Goal: Information Seeking & Learning: Learn about a topic

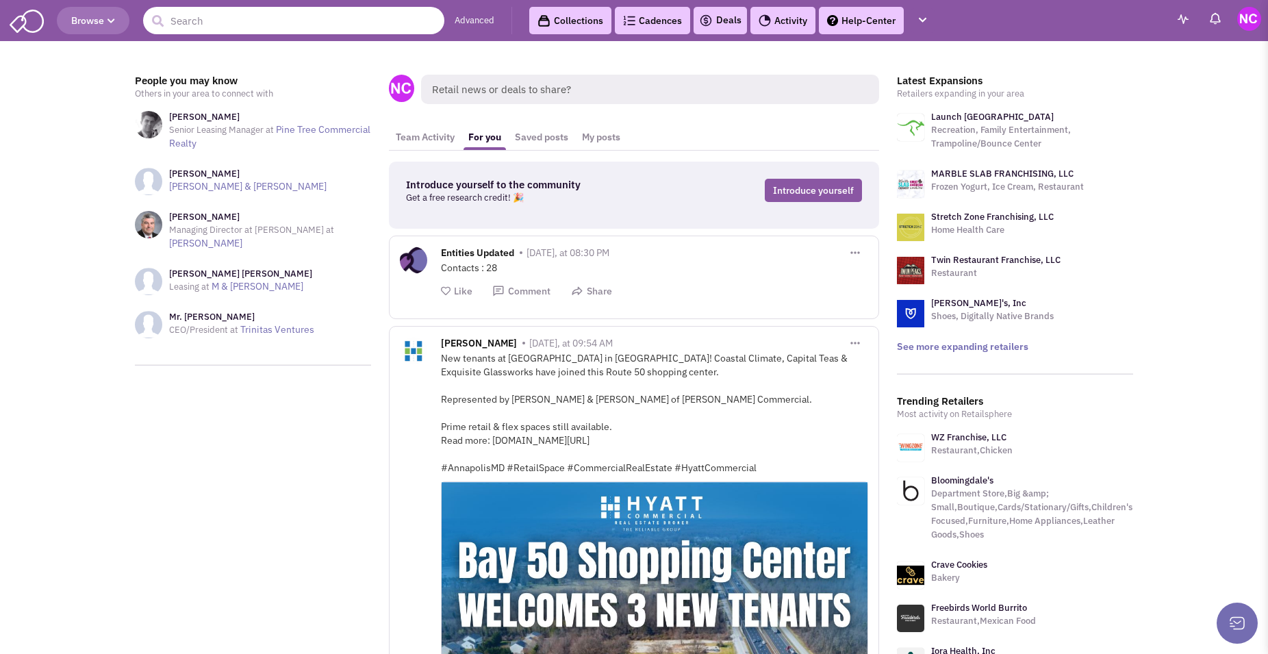
click at [253, 25] on input "text" at bounding box center [293, 20] width 301 height 27
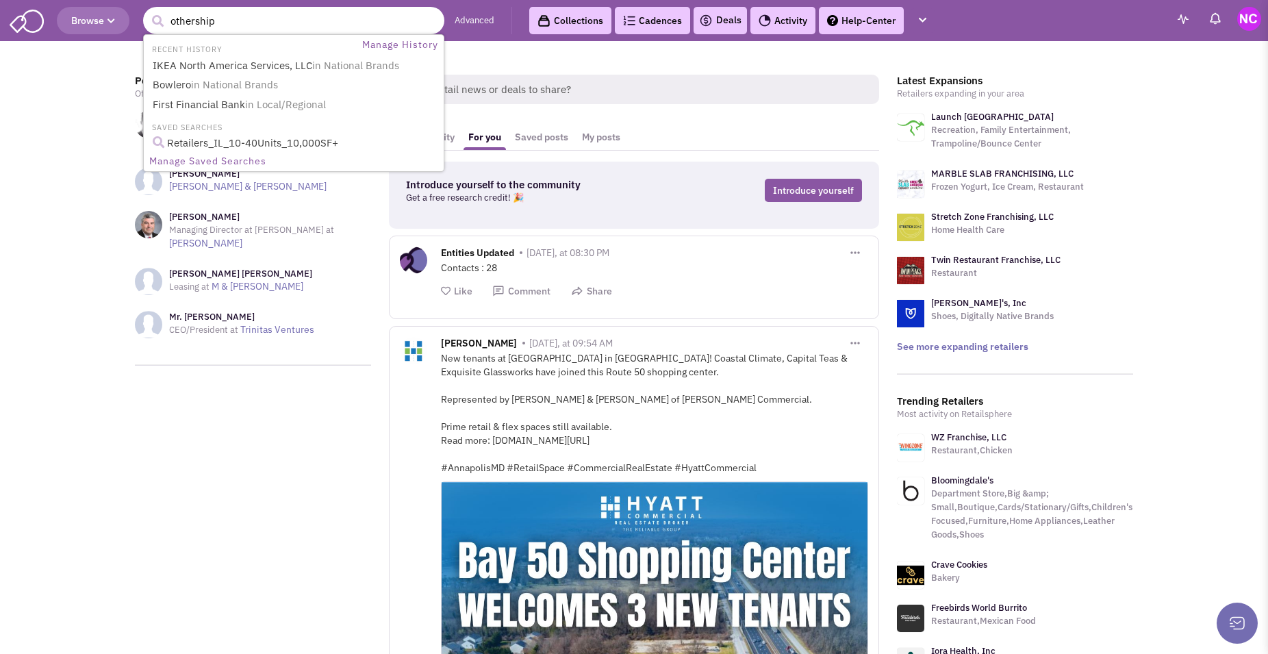
type input "othership"
click at [147, 11] on button "submit" at bounding box center [157, 21] width 21 height 21
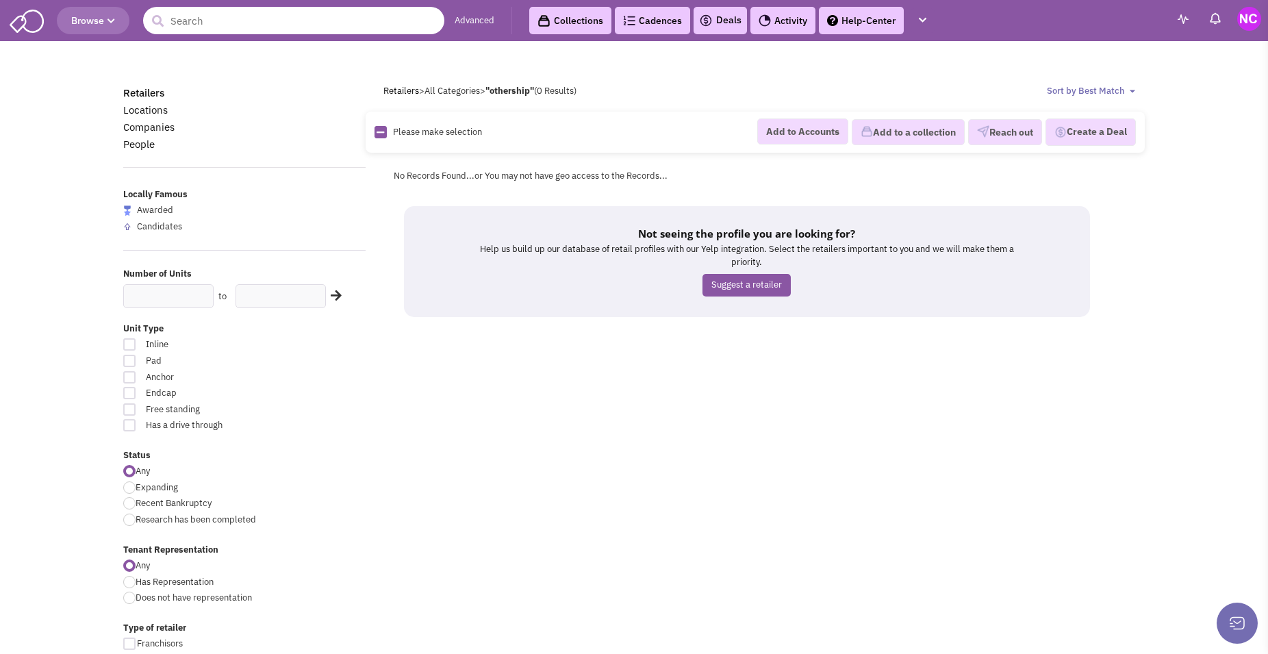
click at [279, 18] on input "text" at bounding box center [293, 20] width 301 height 27
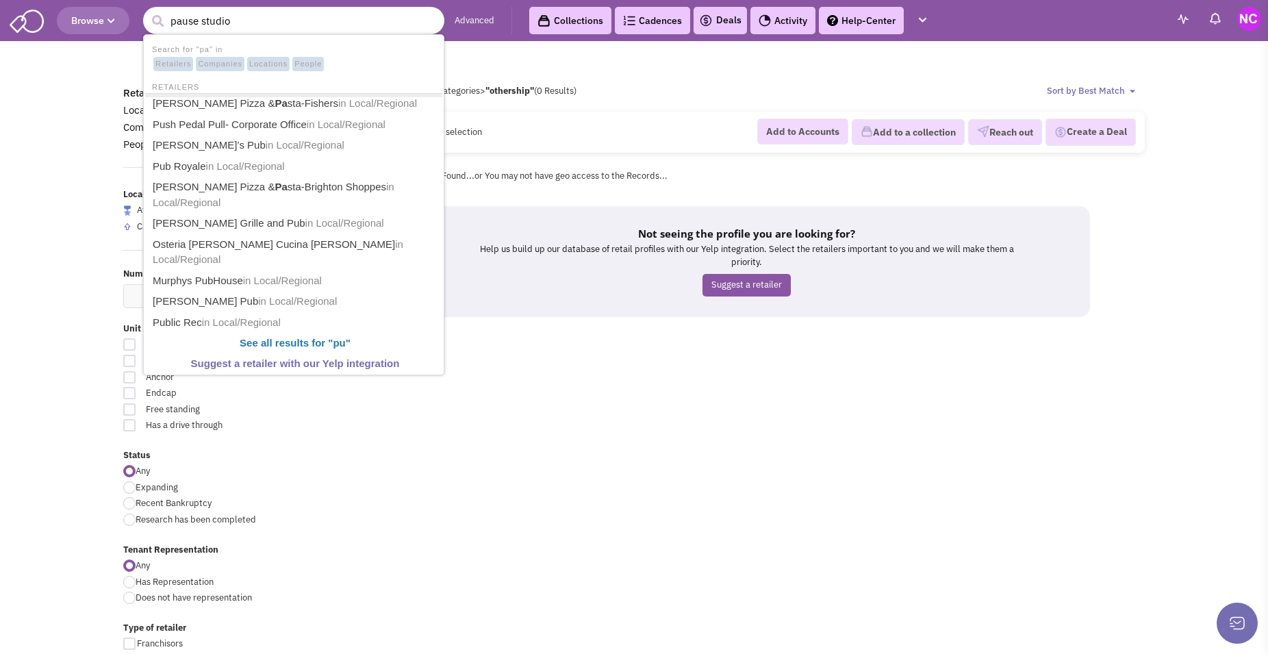
type input "pause studio"
click at [147, 11] on button "submit" at bounding box center [157, 21] width 21 height 21
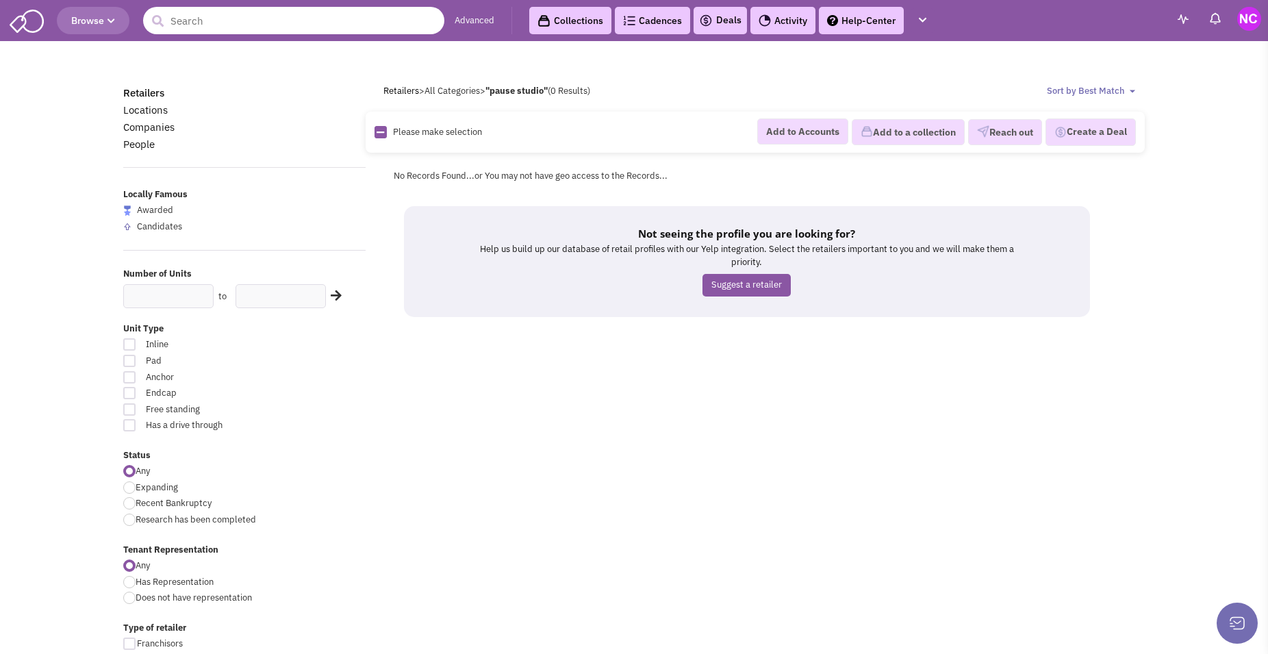
drag, startPoint x: 0, startPoint y: 0, endPoint x: 280, endPoint y: 18, distance: 280.5
click at [280, 18] on input "text" at bounding box center [293, 20] width 301 height 27
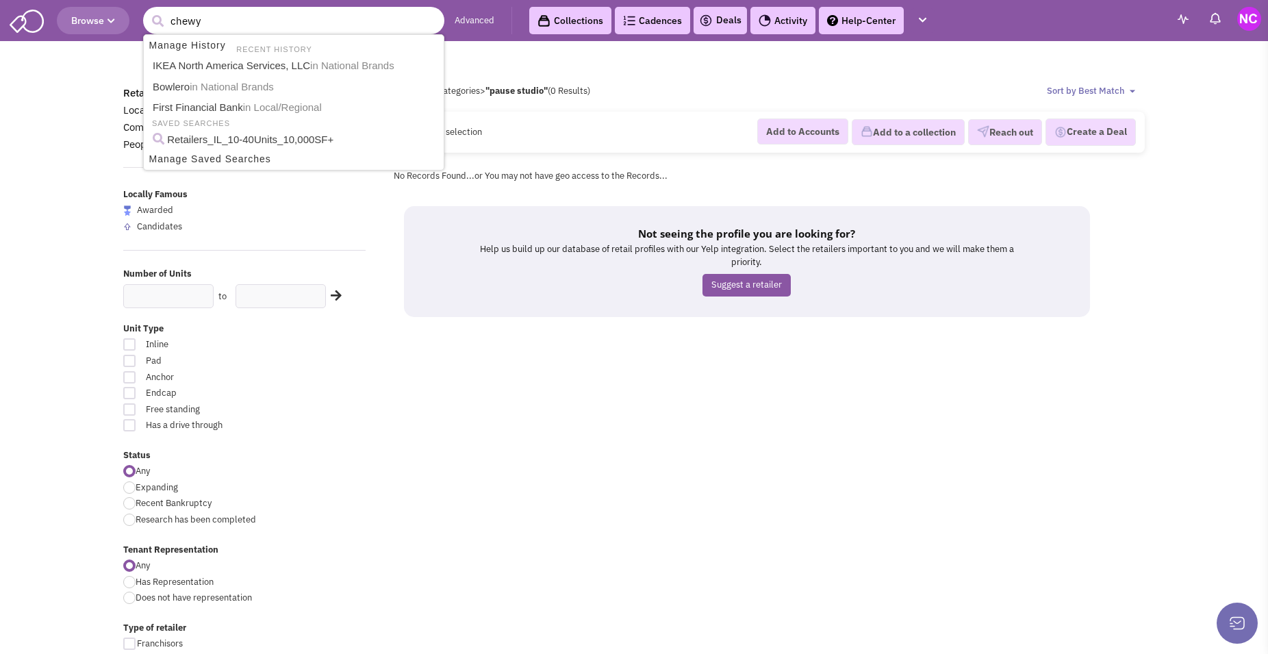
type input "chewy"
click at [147, 11] on button "submit" at bounding box center [157, 21] width 21 height 21
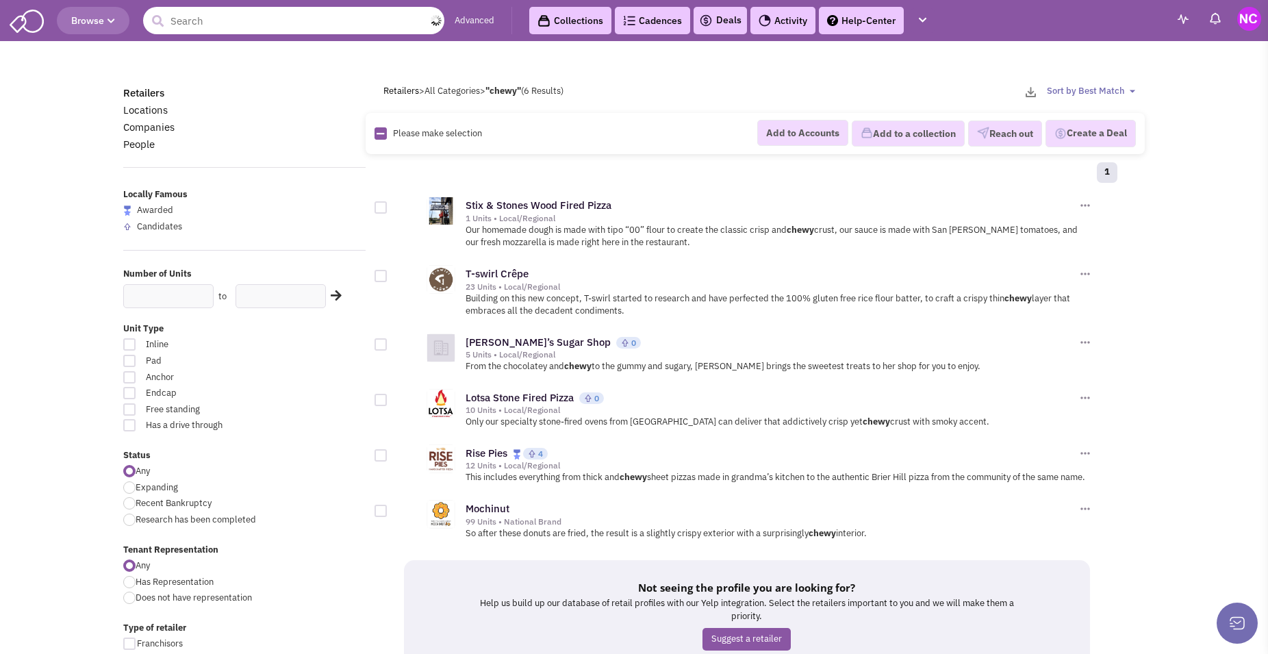
click at [218, 27] on input "text" at bounding box center [293, 20] width 301 height 27
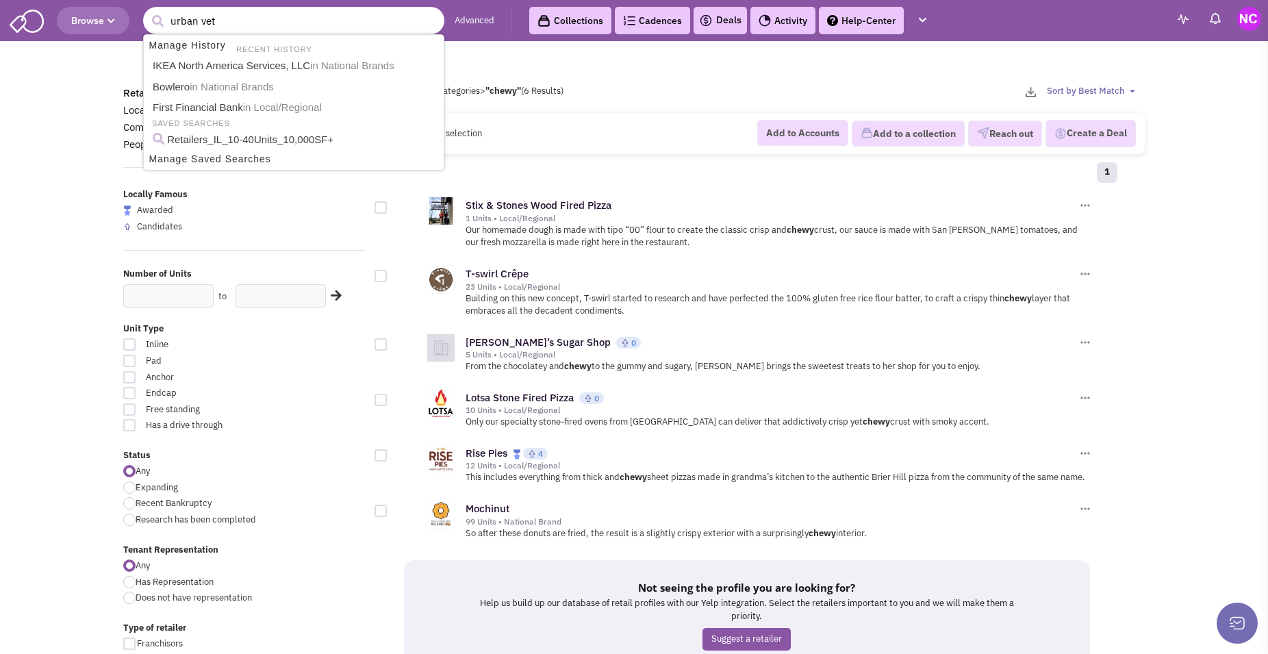
type input "urban vet"
click at [147, 11] on button "submit" at bounding box center [157, 21] width 21 height 21
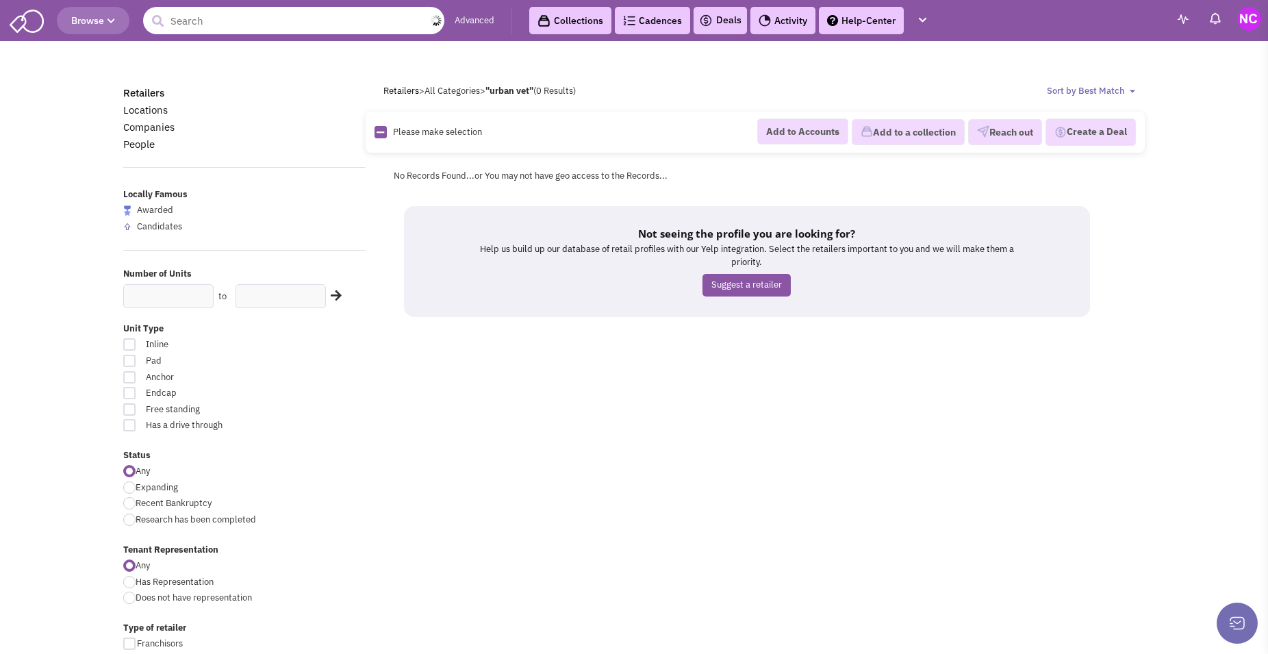
click at [212, 34] on input "text" at bounding box center [293, 20] width 301 height 27
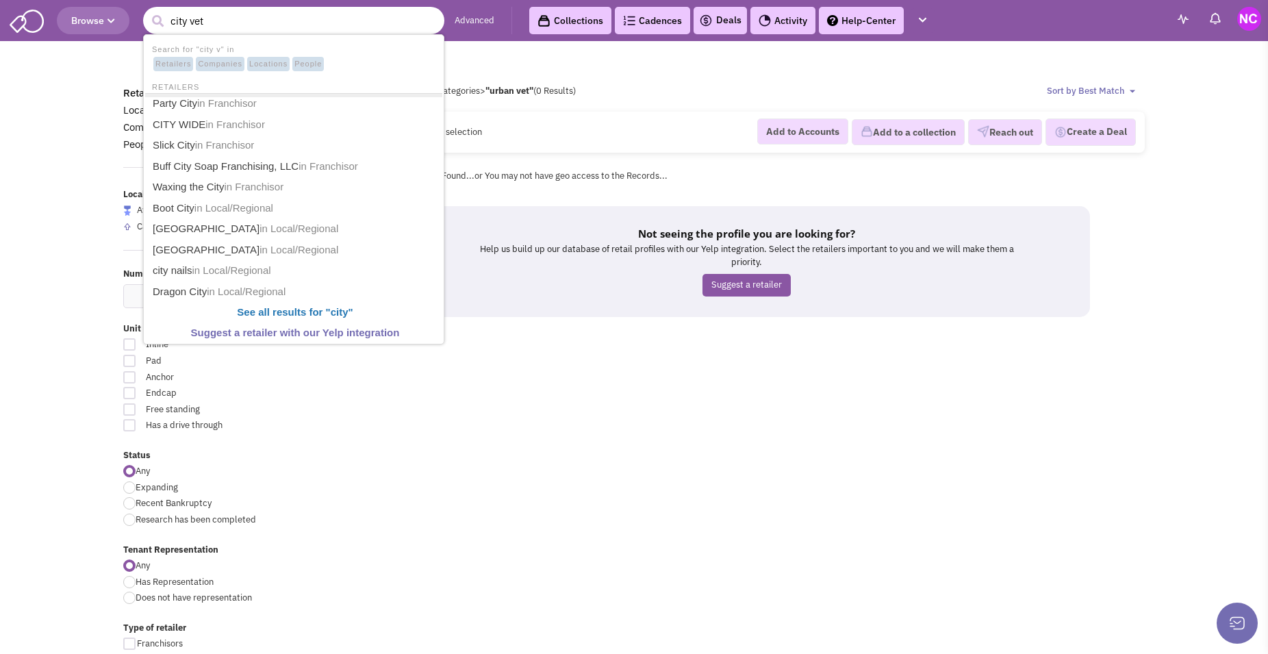
type input "city vet"
click at [147, 11] on button "submit" at bounding box center [157, 21] width 21 height 21
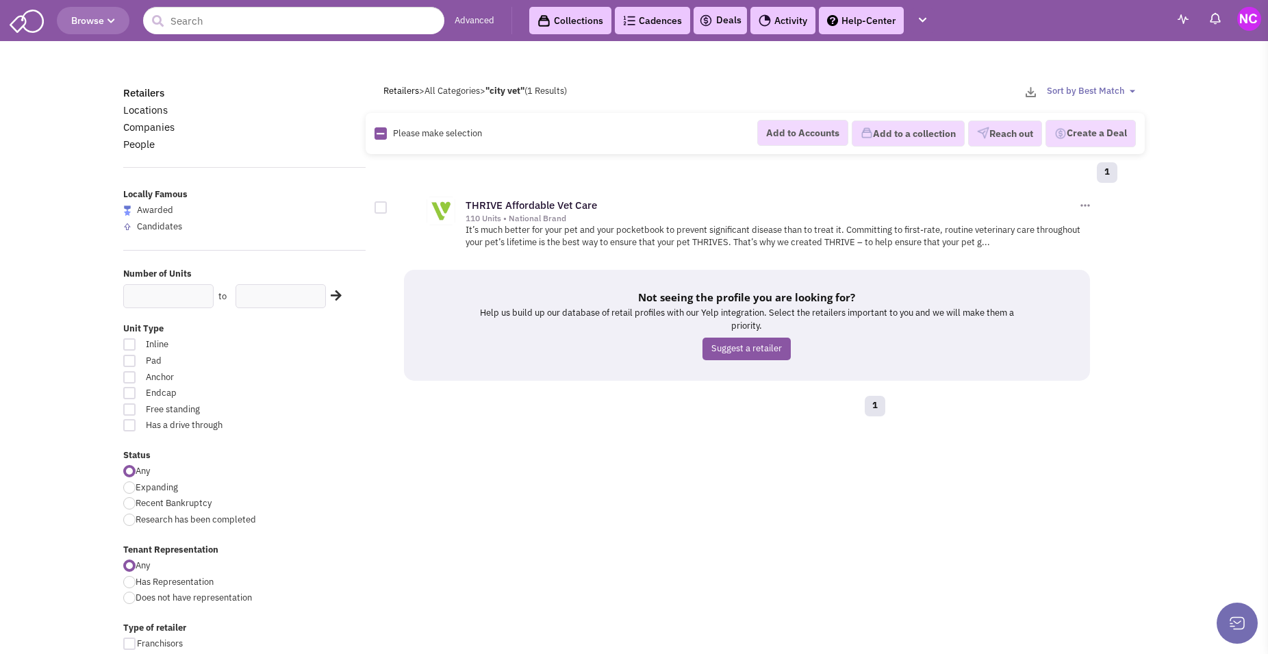
click at [259, 37] on header "Browse Advanced Collections Cadences 0 Deals Activity Help-Center Calendar" at bounding box center [634, 20] width 1268 height 41
click at [261, 28] on input "text" at bounding box center [293, 20] width 301 height 27
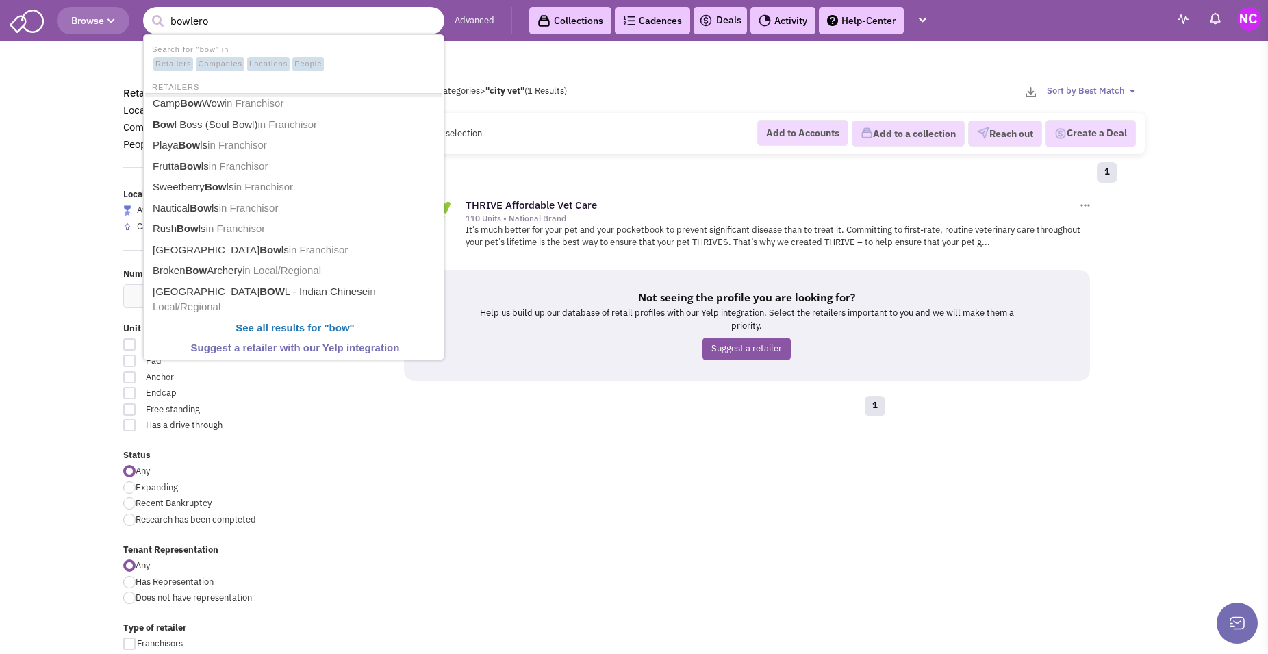
type input "bowlero"
click at [147, 11] on button "submit" at bounding box center [157, 21] width 21 height 21
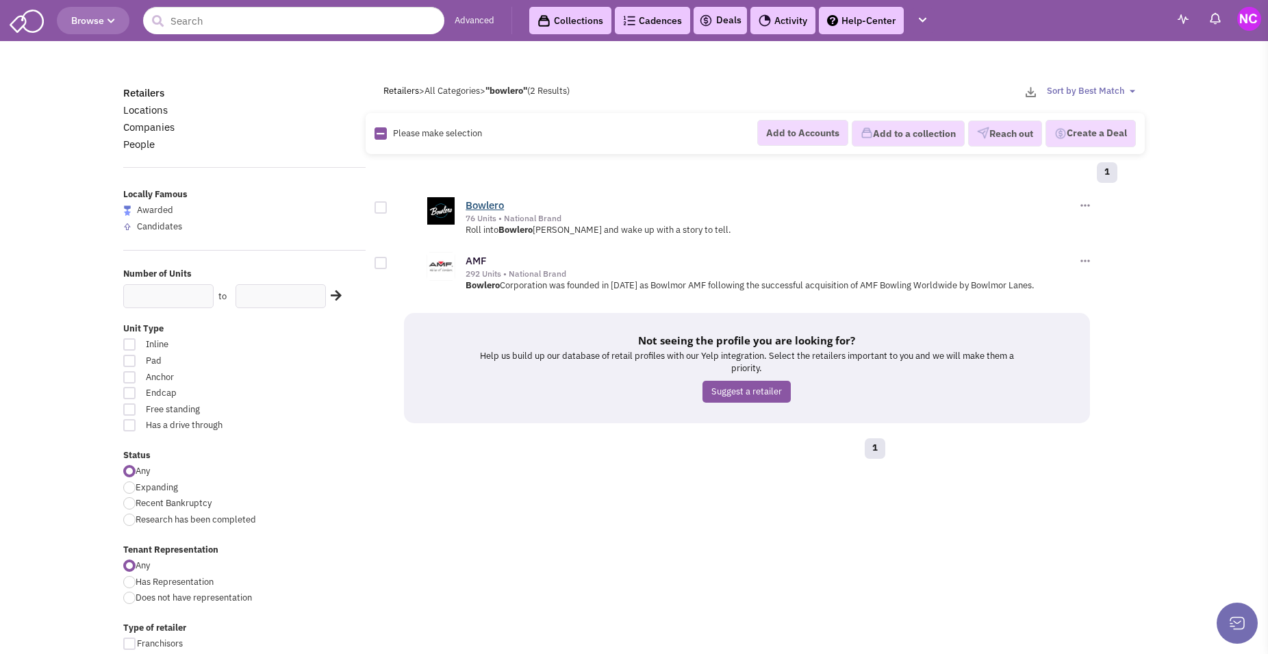
click at [489, 205] on link "Bowlero" at bounding box center [484, 204] width 38 height 13
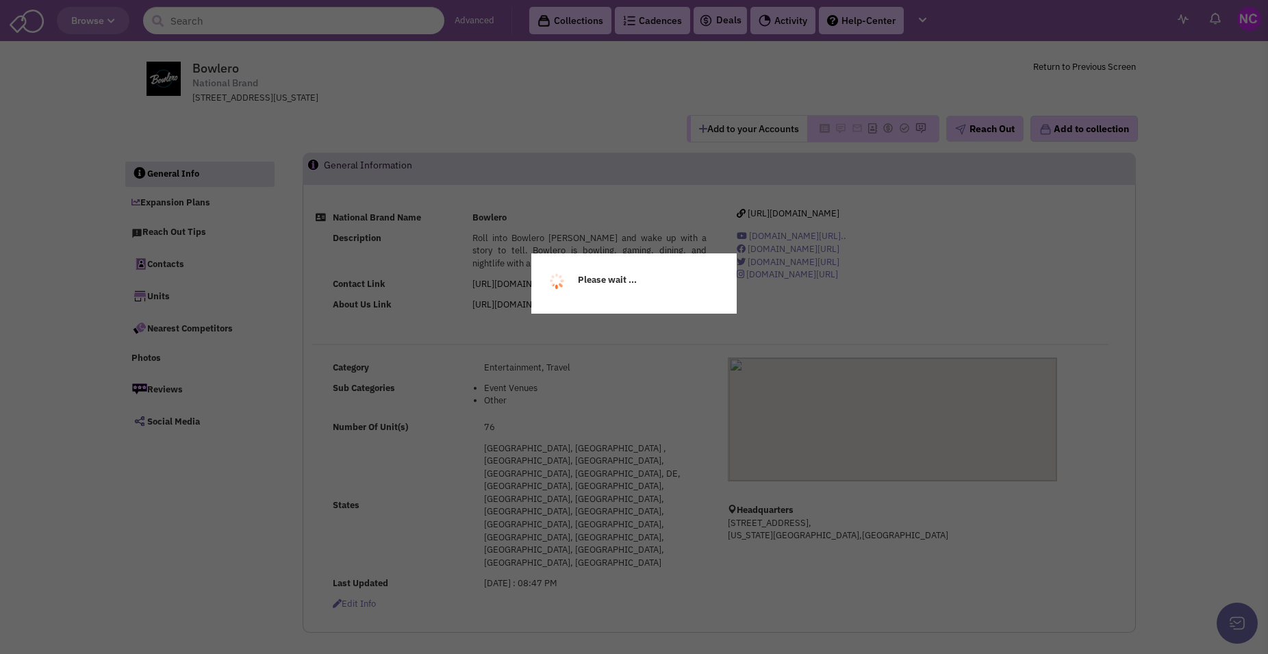
select select
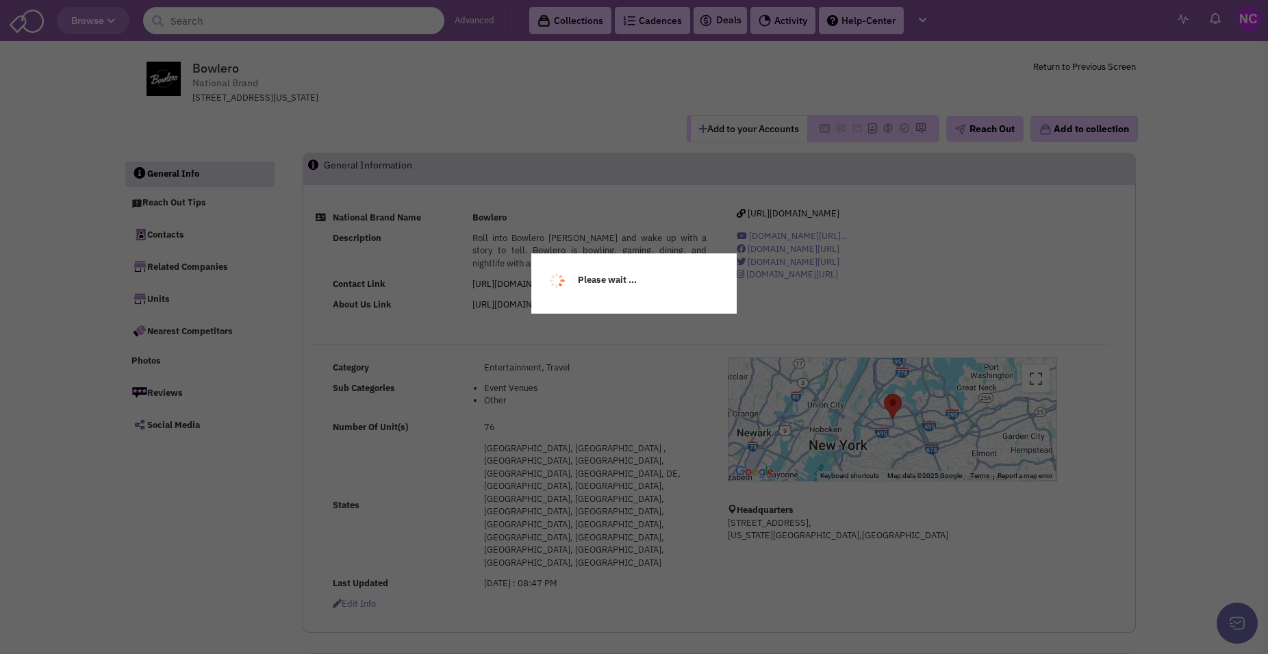
select select
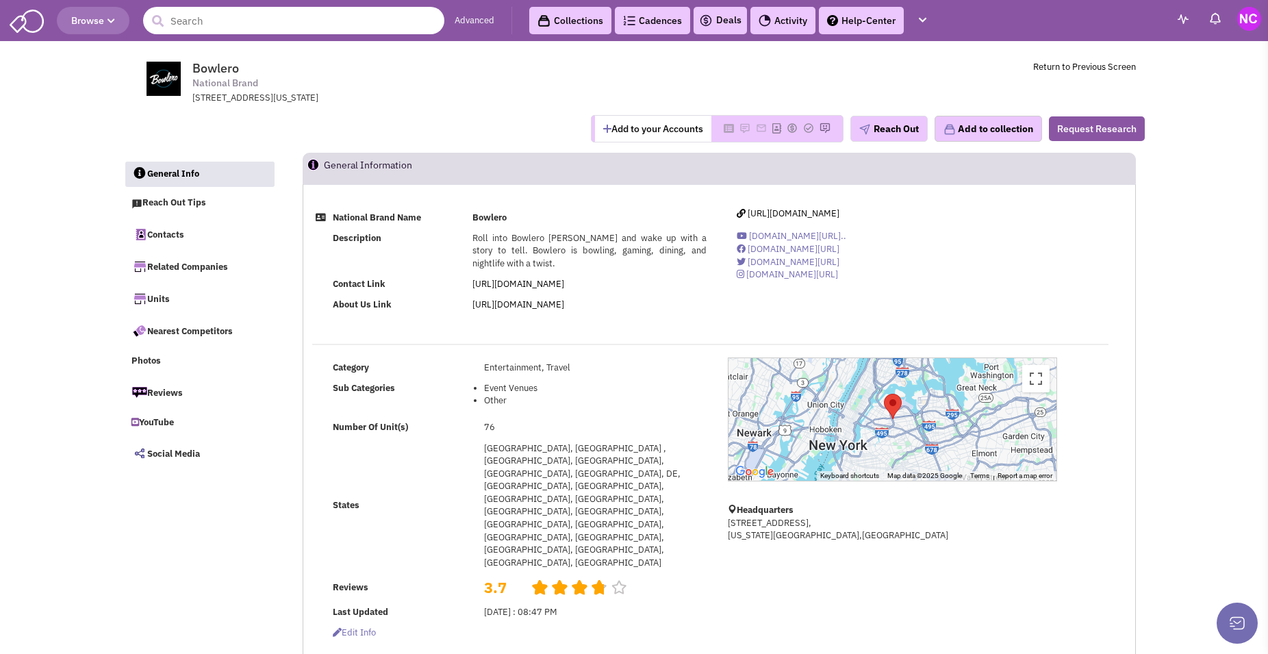
click at [222, 21] on input "text" at bounding box center [293, 20] width 301 height 27
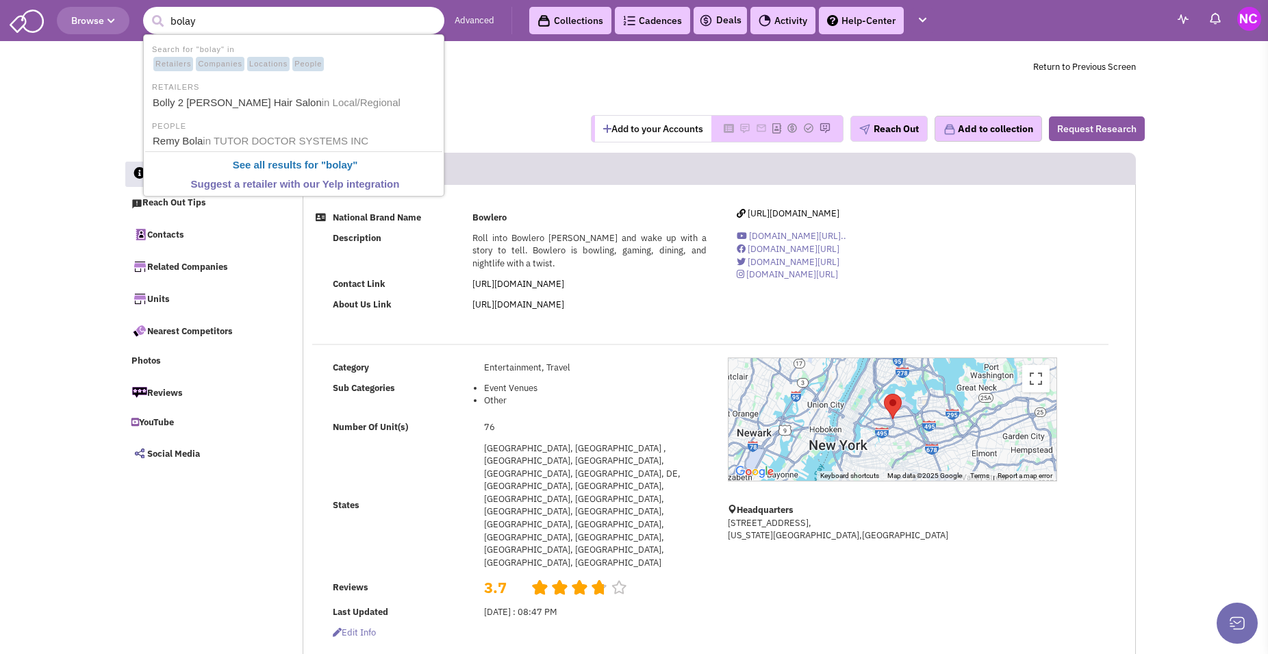
type input "bolay"
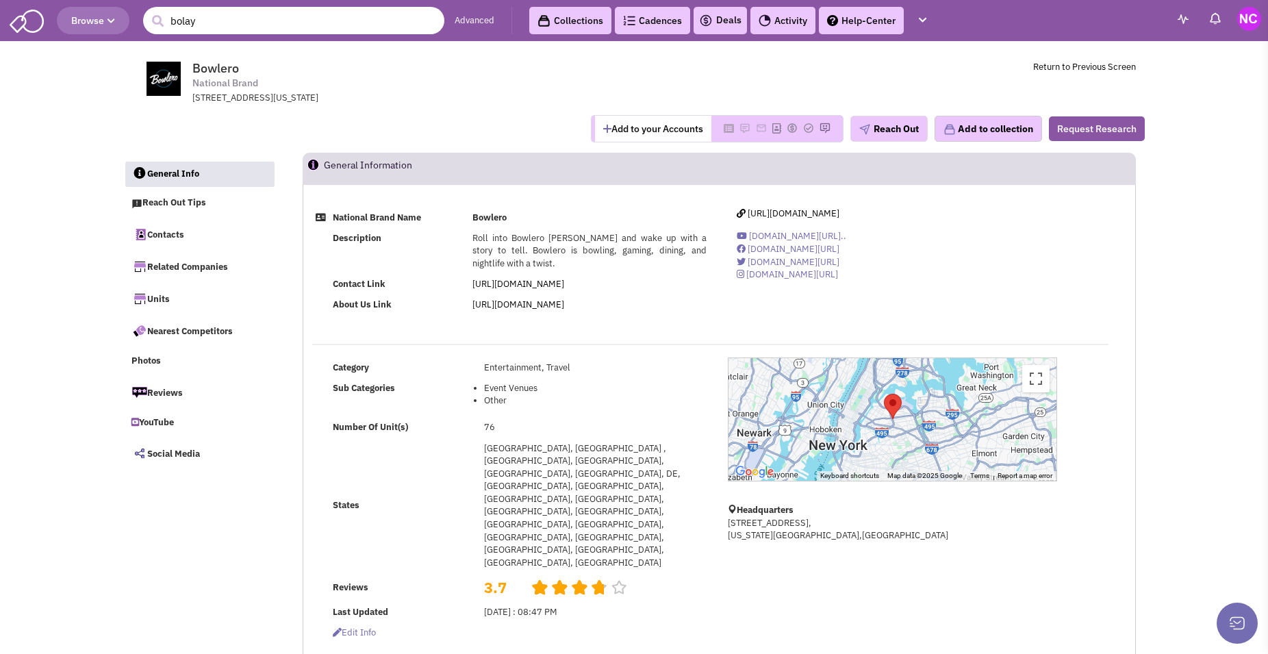
click at [242, 26] on input "bolay" at bounding box center [293, 20] width 301 height 27
click at [147, 11] on button "submit" at bounding box center [157, 21] width 21 height 21
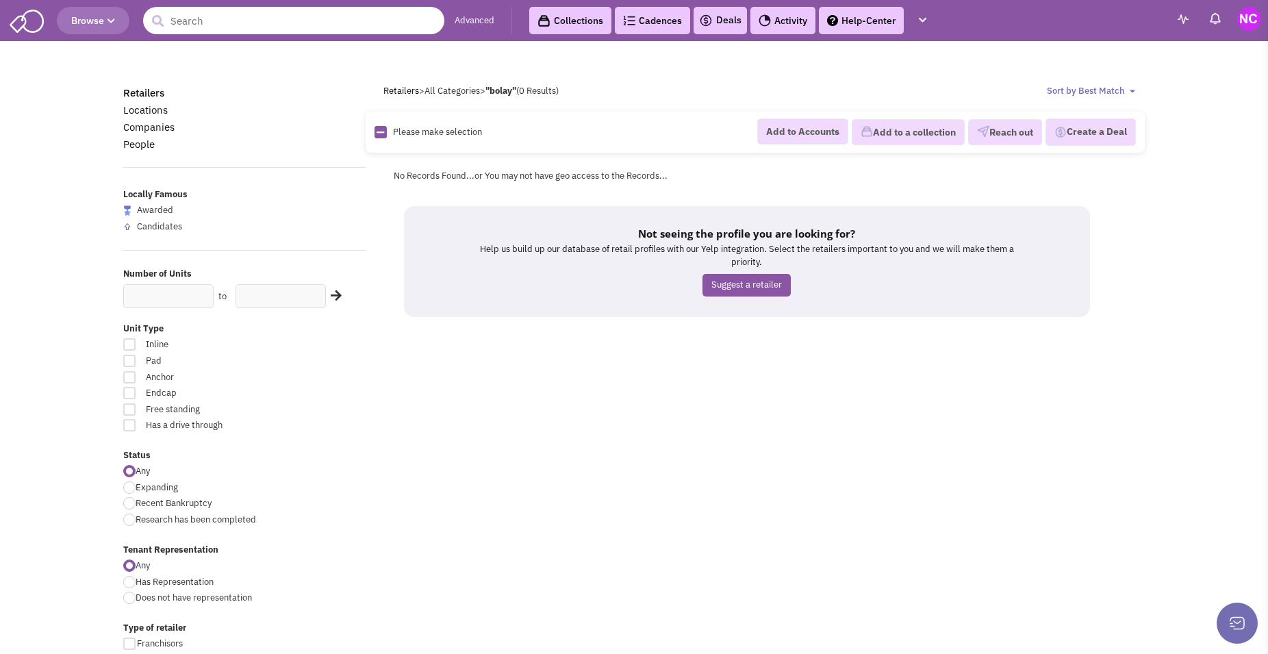
click at [278, 19] on input "text" at bounding box center [293, 20] width 301 height 27
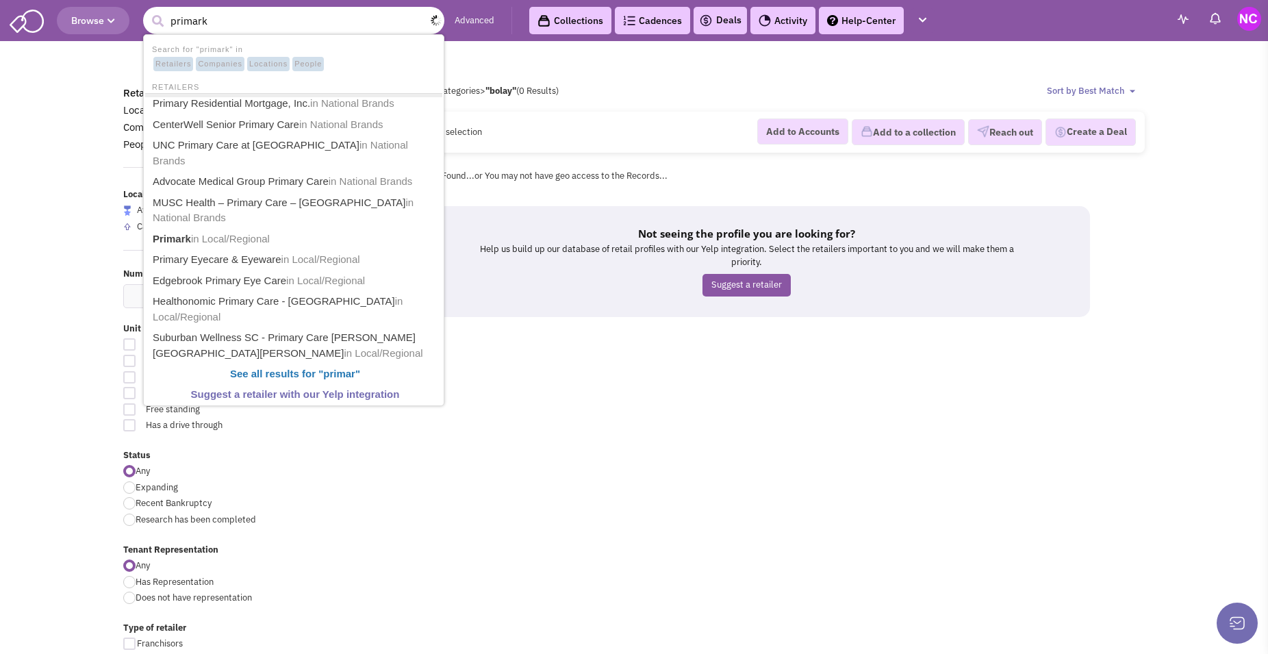
type input "primark"
click at [147, 11] on button "submit" at bounding box center [157, 21] width 21 height 21
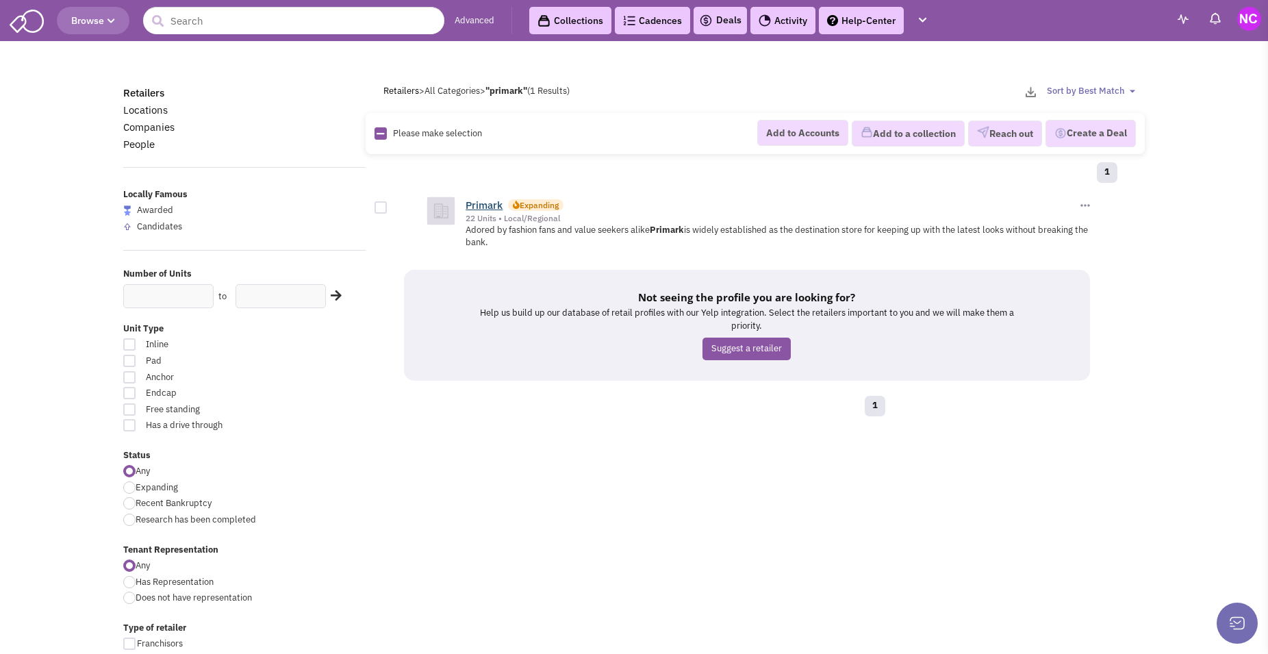
click at [482, 206] on link "Primark" at bounding box center [483, 204] width 37 height 13
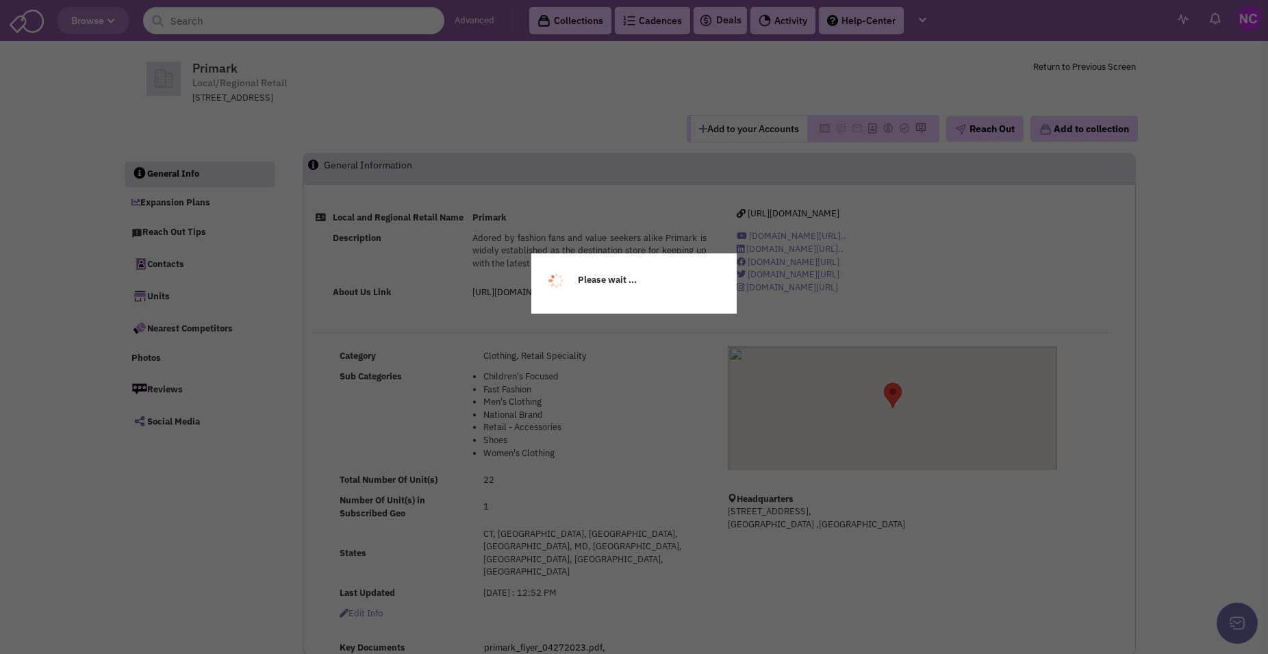
select select
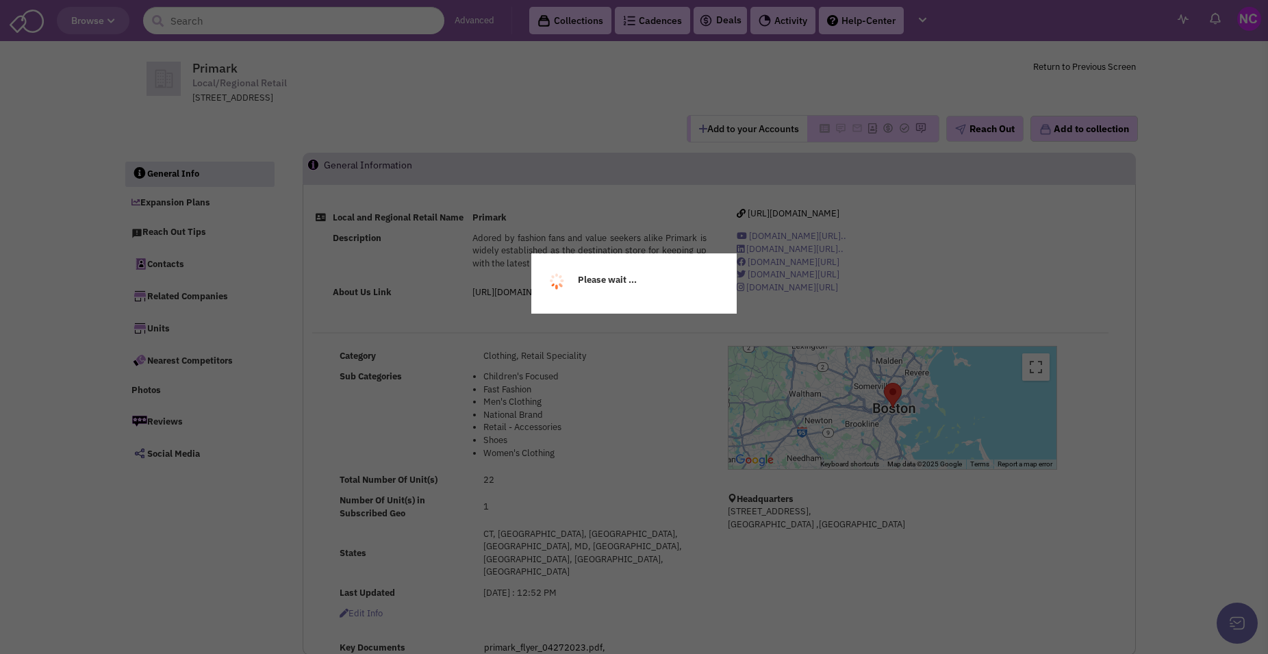
select select
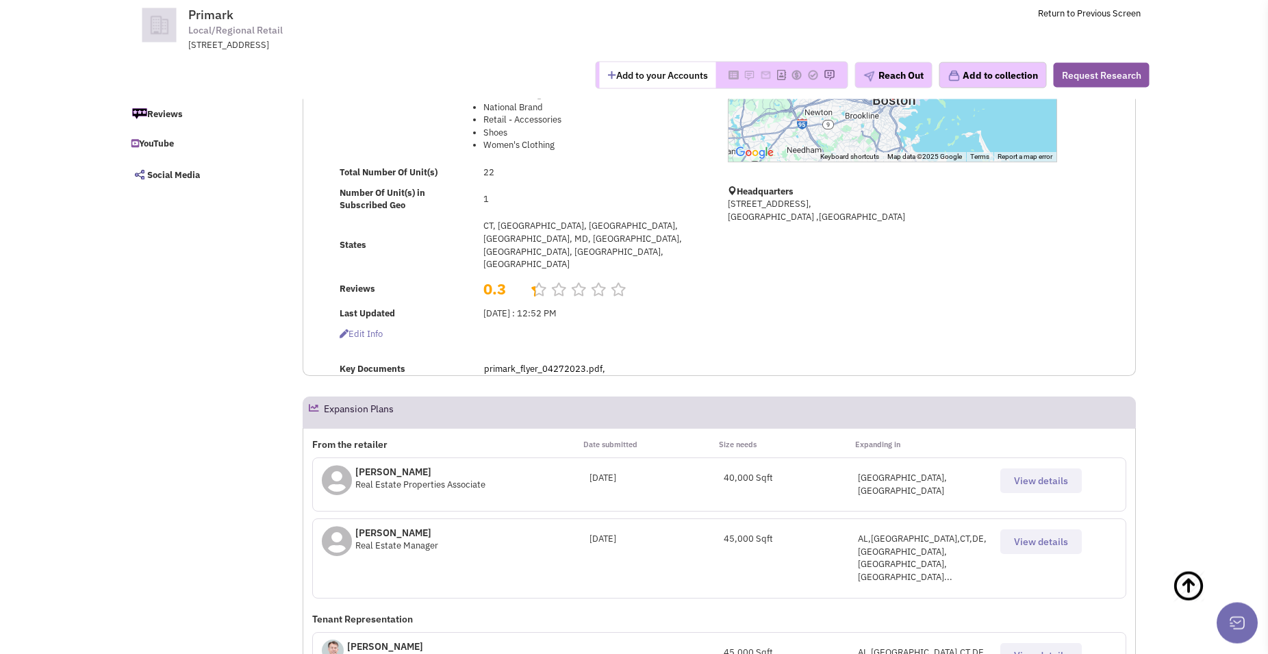
scroll to position [209, 0]
click at [1023, 534] on span "View details" at bounding box center [1041, 540] width 54 height 12
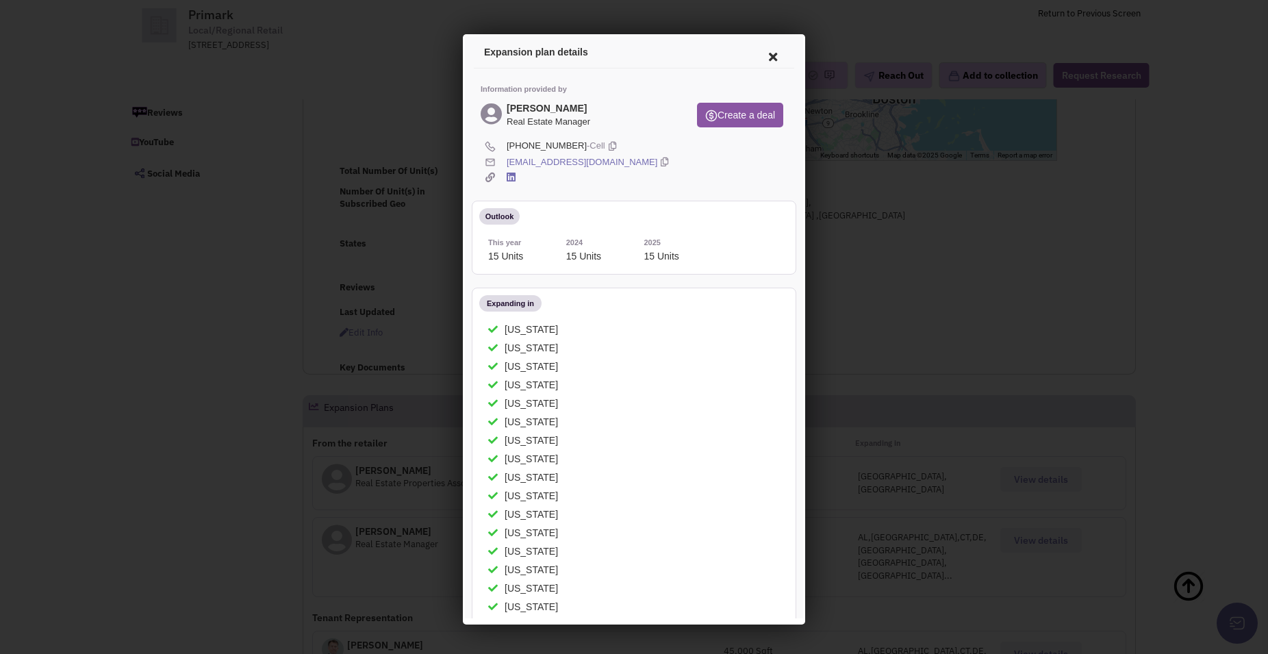
scroll to position [0, 0]
click at [762, 54] on icon at bounding box center [770, 54] width 29 height 33
